Goal: Book appointment/travel/reservation

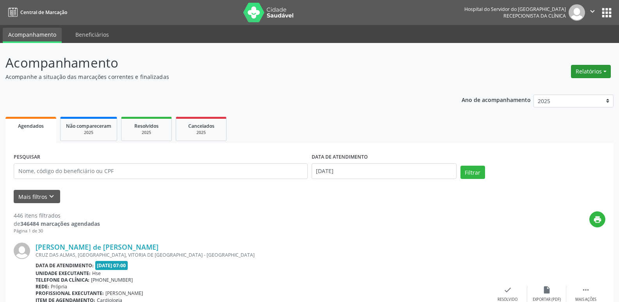
click at [597, 71] on button "Relatórios" at bounding box center [591, 71] width 40 height 13
click at [562, 87] on link "Agendamentos" at bounding box center [569, 88] width 84 height 11
select select "7"
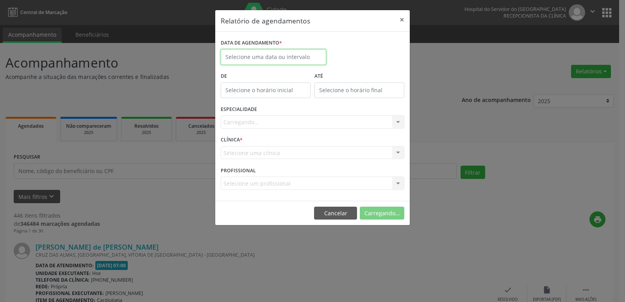
click at [266, 58] on body "Central de Marcação Hospital do Servidor do [GEOGRAPHIC_DATA] Recepcionista da …" at bounding box center [312, 151] width 625 height 302
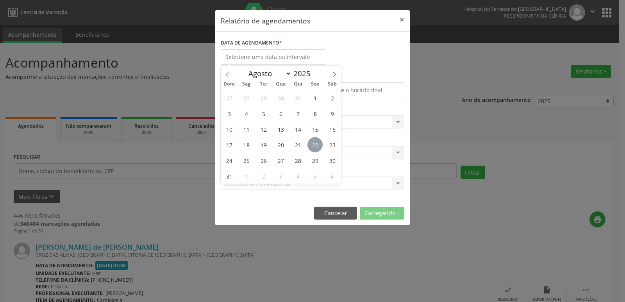
click at [321, 146] on span "22" at bounding box center [314, 144] width 15 height 15
type input "[DATE]"
click at [315, 143] on span "22" at bounding box center [314, 144] width 15 height 15
click at [315, 143] on div "CLÍNICA * Selecione uma clínica Nenhum resultado encontrado para: " " Não há ne…" at bounding box center [312, 149] width 187 height 30
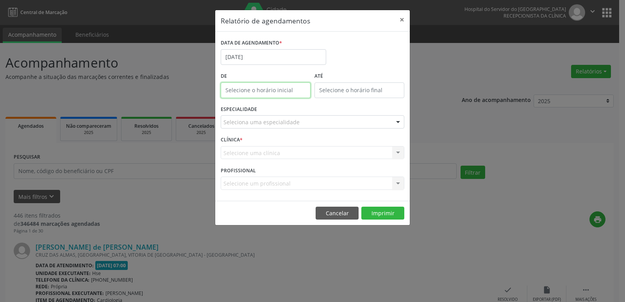
click at [279, 95] on body "Central de Marcação Hospital do Servidor do [GEOGRAPHIC_DATA] Recepcionista da …" at bounding box center [312, 151] width 625 height 302
click at [276, 111] on span at bounding box center [276, 111] width 5 height 8
type input "11:00"
type input "11"
click at [276, 111] on span at bounding box center [276, 111] width 5 height 8
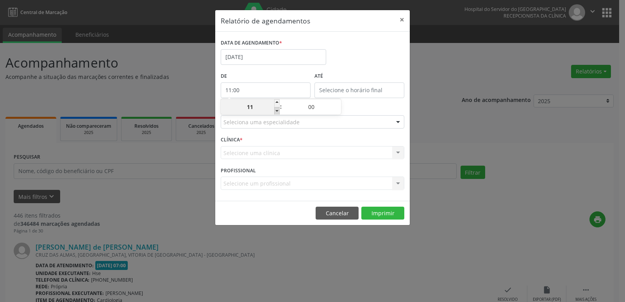
type input "10:00"
type input "10"
click at [276, 111] on span at bounding box center [276, 111] width 5 height 8
type input "09:00"
type input "09"
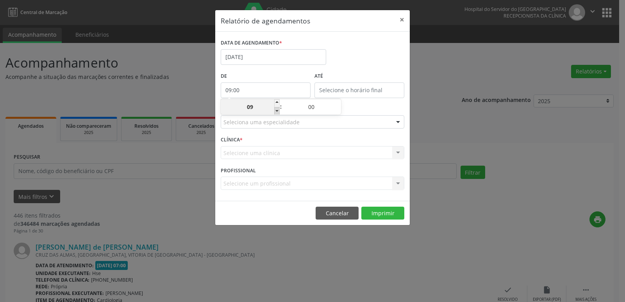
click at [276, 111] on span at bounding box center [276, 111] width 5 height 8
type input "08:00"
type input "08"
click at [276, 111] on span at bounding box center [276, 111] width 5 height 8
type input "07:00"
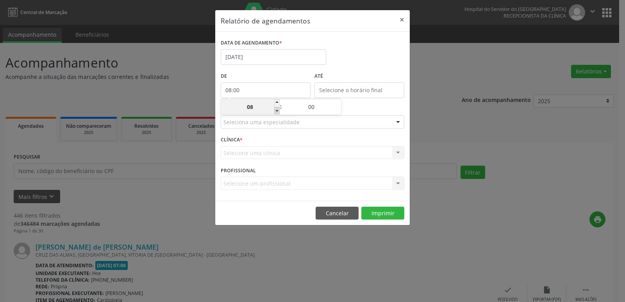
type input "07"
click at [352, 92] on input "12:00" at bounding box center [359, 90] width 90 height 16
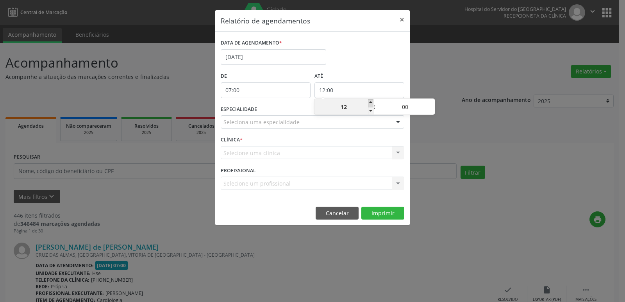
click at [370, 102] on span at bounding box center [370, 103] width 5 height 8
type input "13:00"
type input "13"
click at [370, 102] on span at bounding box center [370, 103] width 5 height 8
type input "14:00"
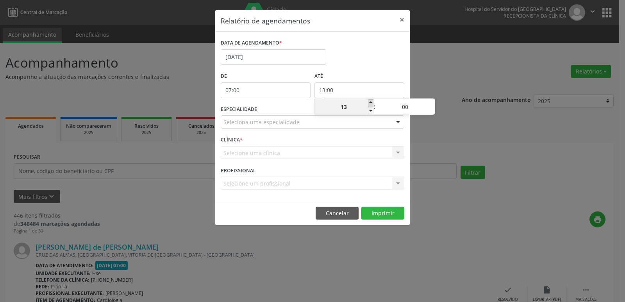
type input "14"
click at [370, 102] on span at bounding box center [370, 103] width 5 height 8
type input "15:00"
type input "15"
click at [370, 102] on span at bounding box center [370, 103] width 5 height 8
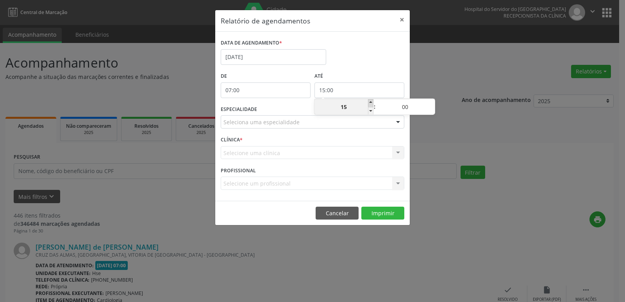
type input "16:00"
type input "16"
click at [370, 102] on span at bounding box center [370, 103] width 5 height 8
type input "17:00"
type input "17"
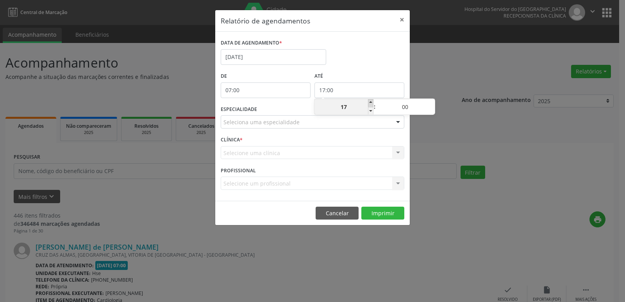
click at [370, 102] on span at bounding box center [370, 103] width 5 height 8
type input "18:00"
type input "18"
click at [370, 102] on span at bounding box center [370, 103] width 5 height 8
type input "19:00"
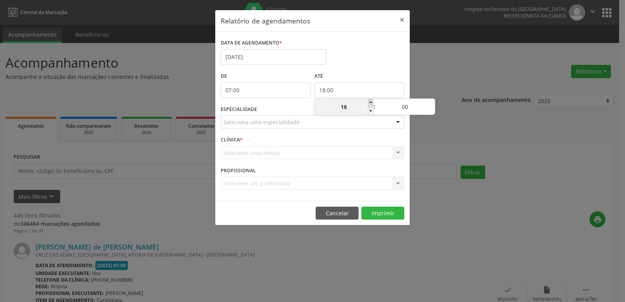
type input "19"
click at [370, 102] on span at bounding box center [370, 103] width 5 height 8
type input "20:00"
type input "20"
click at [370, 102] on span at bounding box center [370, 103] width 5 height 8
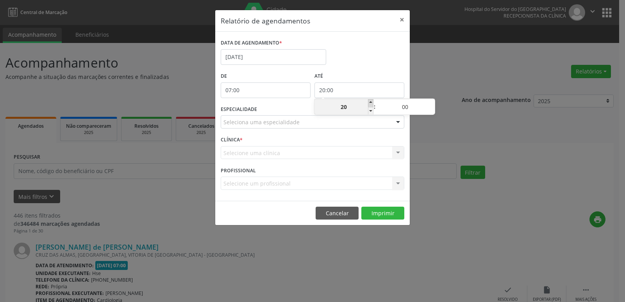
type input "21:00"
type input "21"
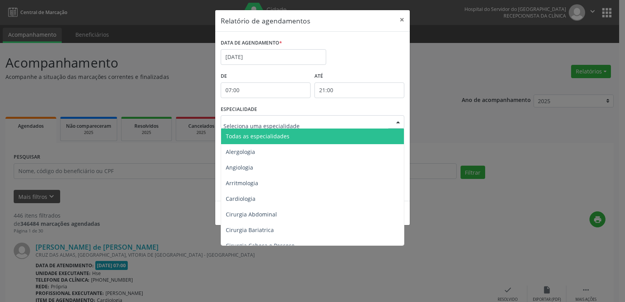
click at [396, 120] on div at bounding box center [398, 122] width 12 height 13
click at [389, 136] on span "Todas as especialidades" at bounding box center [313, 136] width 184 height 16
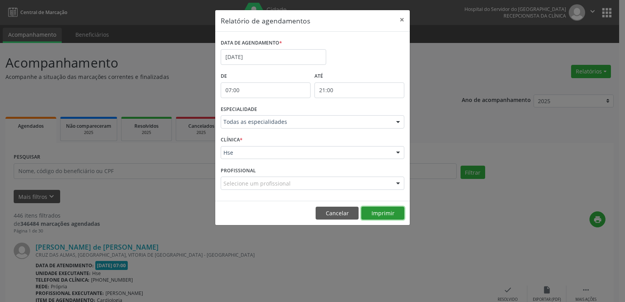
click at [382, 213] on button "Imprimir" at bounding box center [382, 213] width 43 height 13
